Goal: Task Accomplishment & Management: Manage account settings

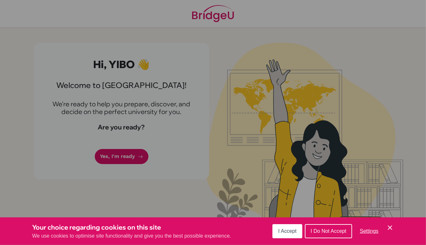
click at [292, 229] on span "I Accept" at bounding box center [287, 231] width 18 height 5
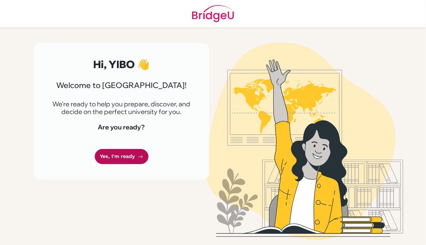
click at [132, 159] on link "Yes, I'm ready" at bounding box center [122, 156] width 54 height 15
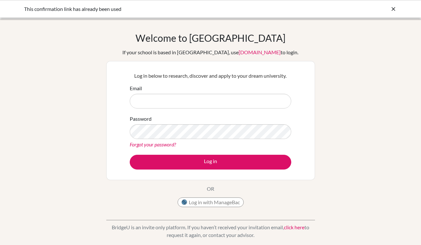
click at [163, 144] on link "Forgot your password?" at bounding box center [153, 144] width 46 height 6
click at [156, 96] on input "Email" at bounding box center [211, 101] width 162 height 15
click at [240, 102] on input "Email" at bounding box center [211, 101] width 162 height 15
type input "yibo.tang@istanbulint.com"
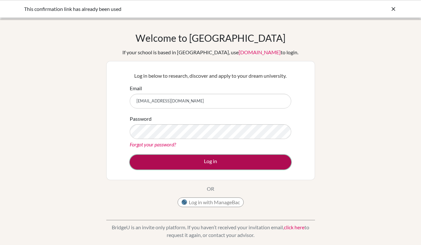
click at [209, 163] on button "Log in" at bounding box center [211, 162] width 162 height 15
